Goal: Find specific page/section: Find specific page/section

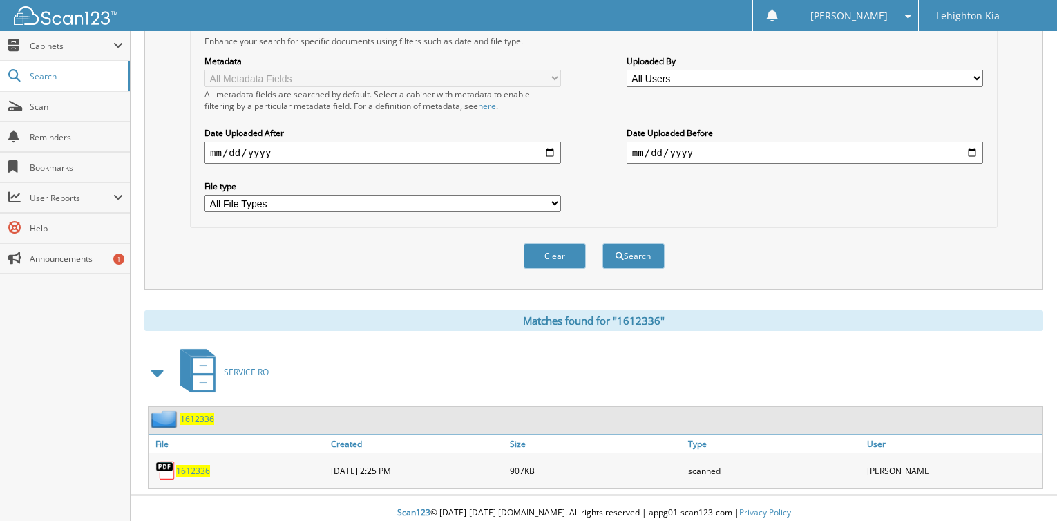
scroll to position [305, 0]
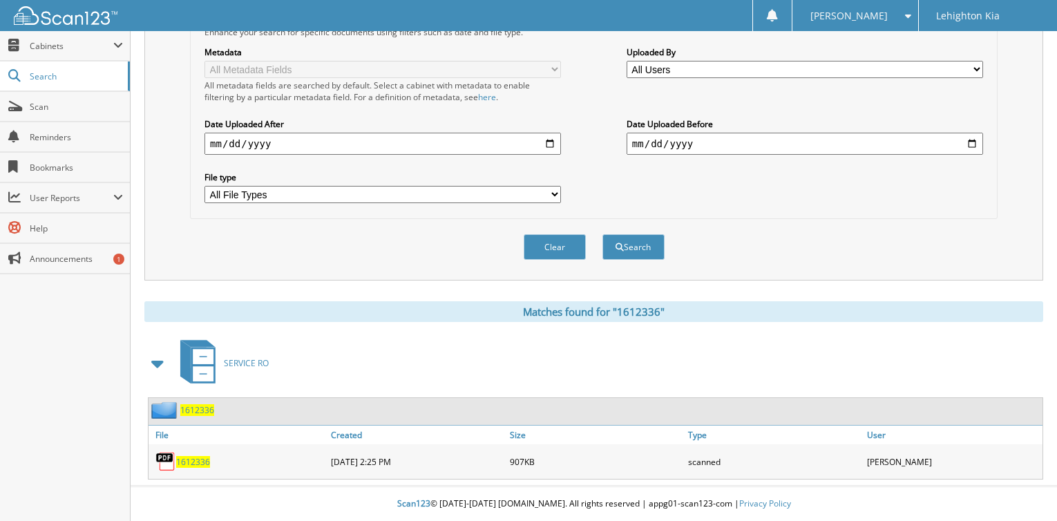
click at [184, 459] on span "1612336" at bounding box center [193, 462] width 34 height 12
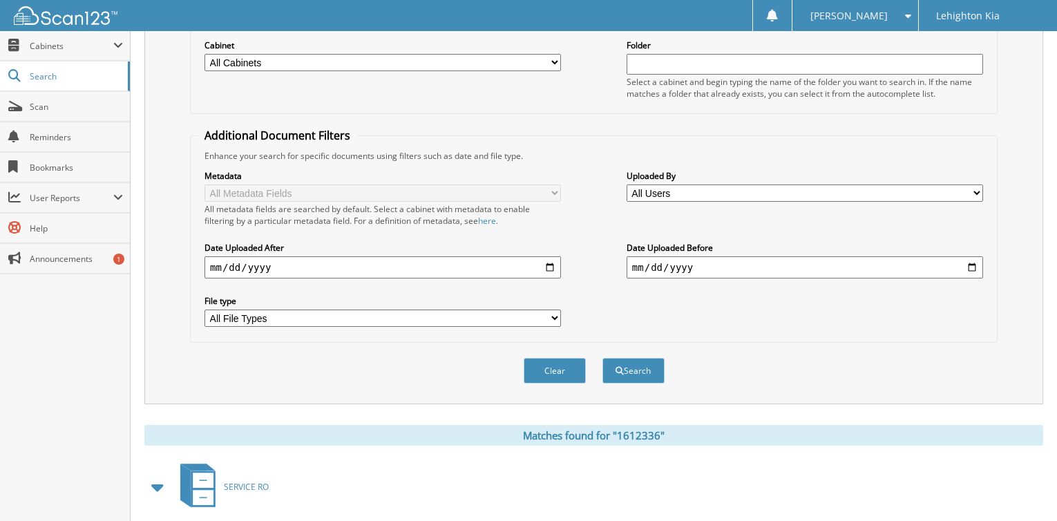
scroll to position [0, 0]
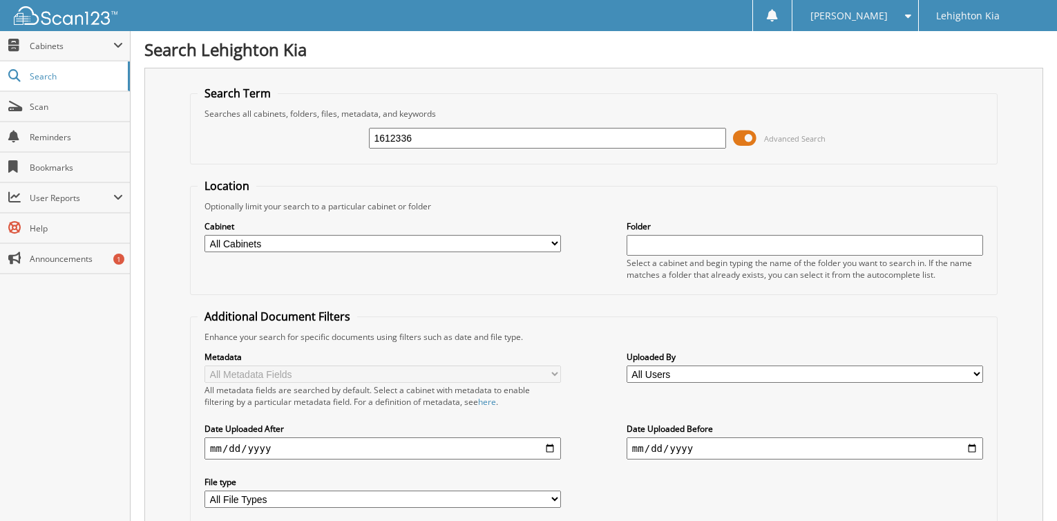
drag, startPoint x: 428, startPoint y: 141, endPoint x: 82, endPoint y: 153, distance: 346.4
click at [129, 165] on body "Susan C. Settings Logout Lehighton Kia Close Cabinets" at bounding box center [528, 413] width 1057 height 826
type input "1608069"
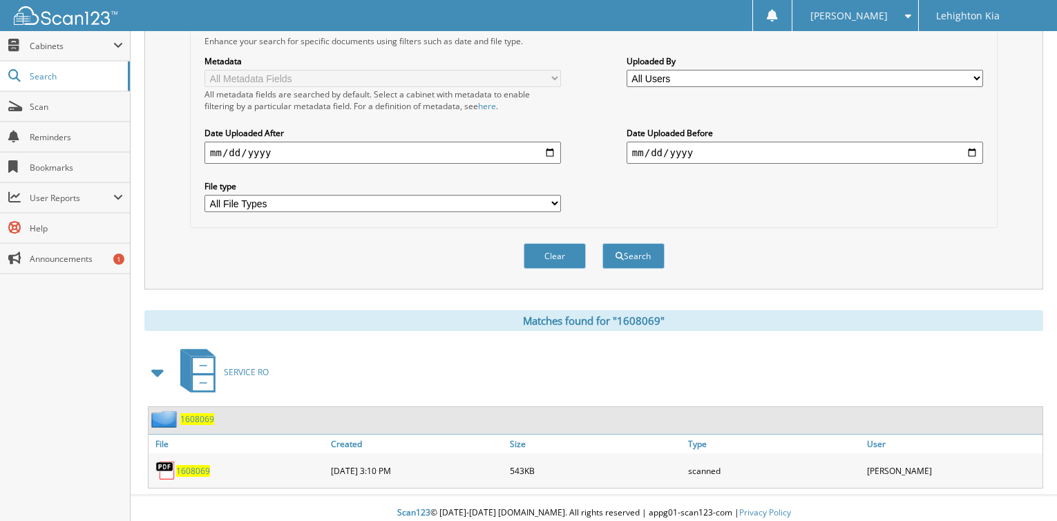
scroll to position [305, 0]
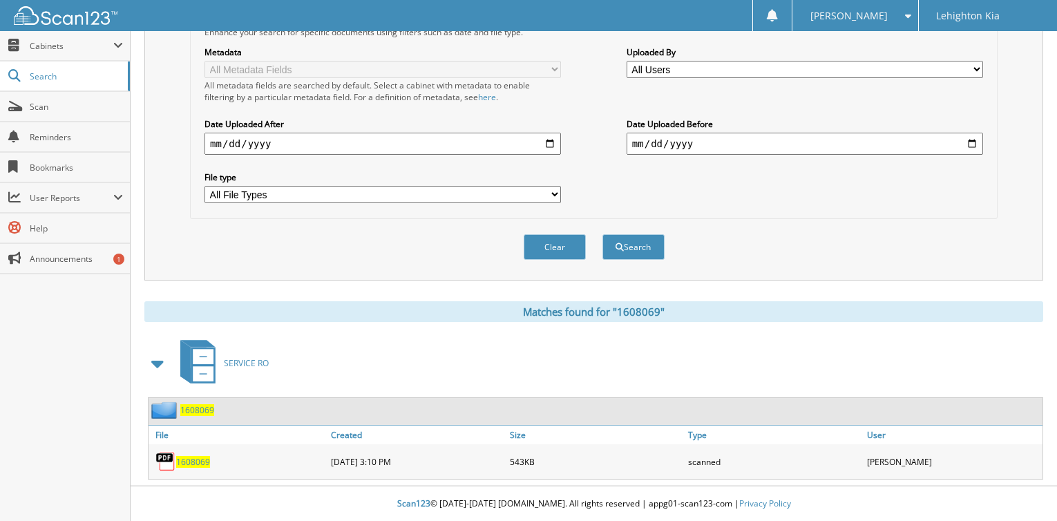
click at [189, 462] on span "1608069" at bounding box center [193, 462] width 34 height 12
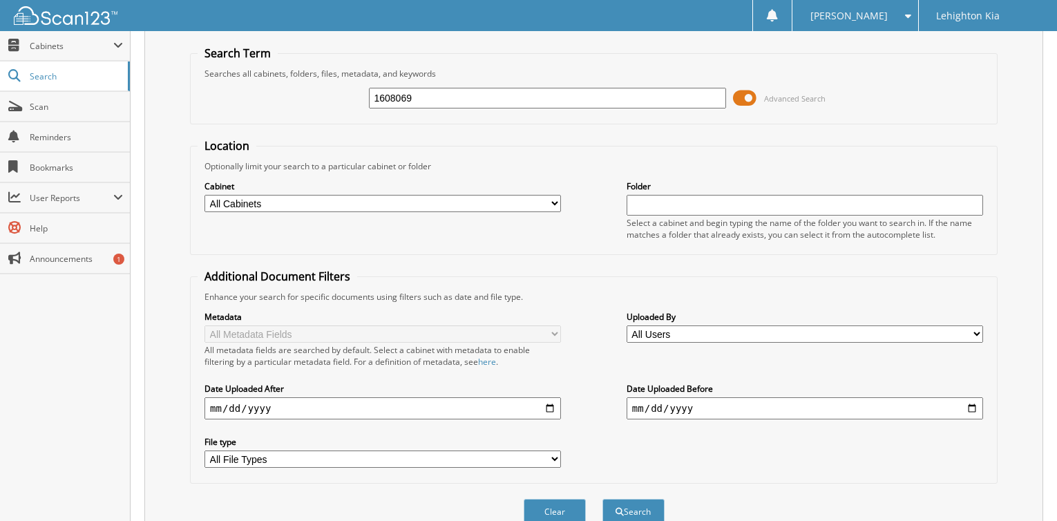
scroll to position [29, 0]
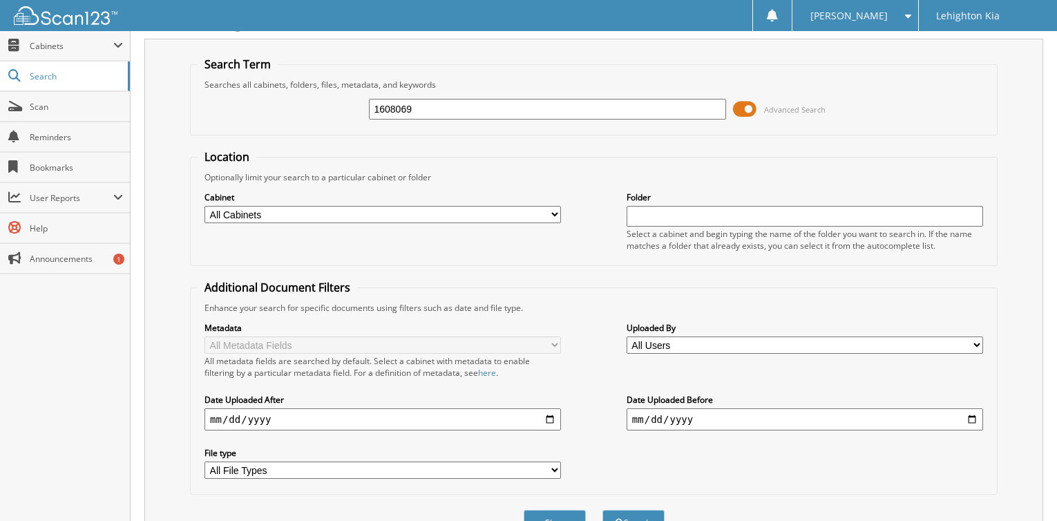
drag, startPoint x: 426, startPoint y: 107, endPoint x: 183, endPoint y: 134, distance: 244.1
click at [186, 134] on div "Search Term Searches all cabinets, folders, files, metadata, and keywords 16080…" at bounding box center [593, 298] width 899 height 518
type input "1606478"
click at [603, 510] on button "Search" at bounding box center [634, 523] width 62 height 26
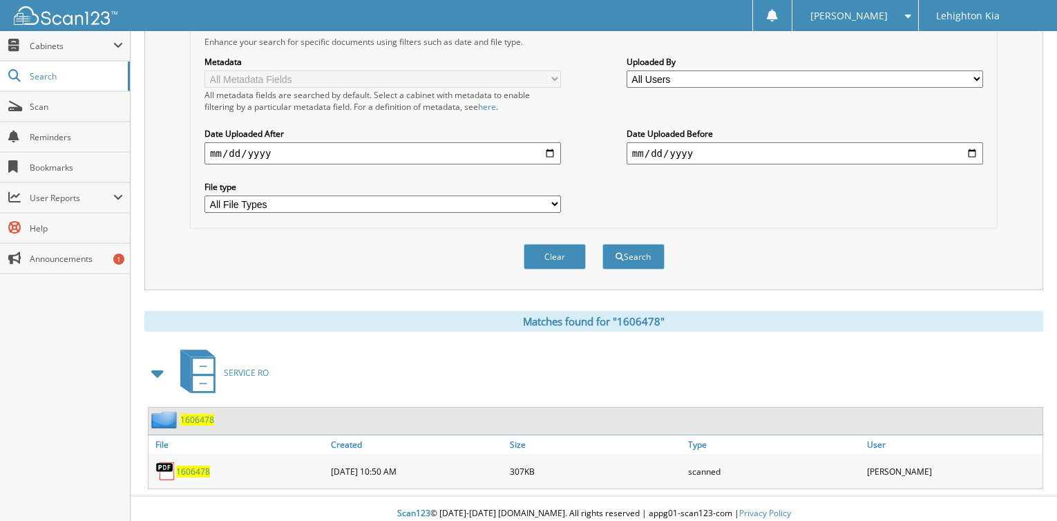
scroll to position [305, 0]
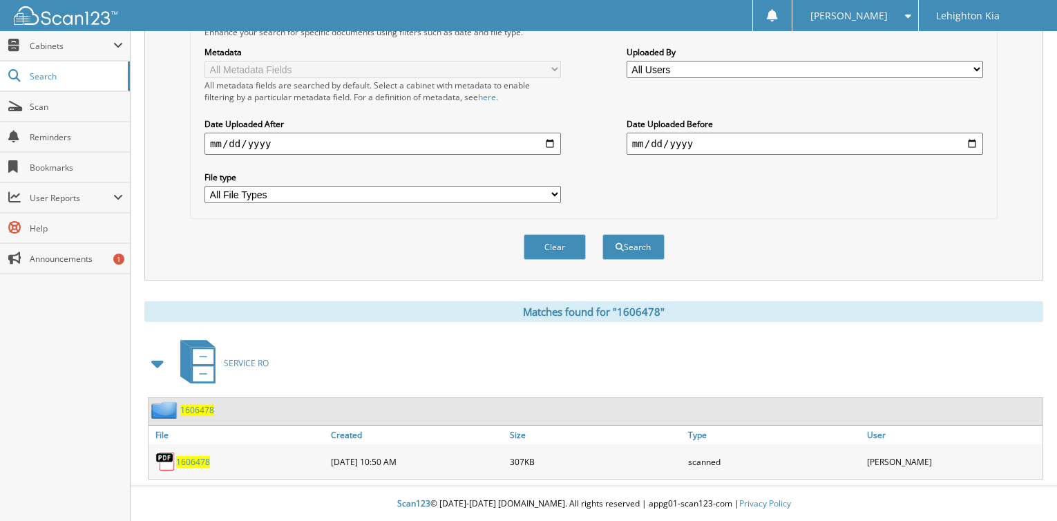
click at [193, 460] on span "1606478" at bounding box center [193, 462] width 34 height 12
